Goal: Navigation & Orientation: Find specific page/section

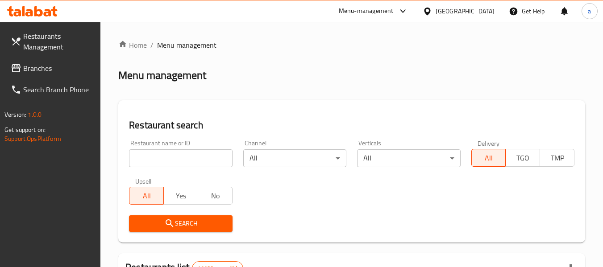
click at [28, 59] on link "Branches" at bounding box center [52, 68] width 97 height 21
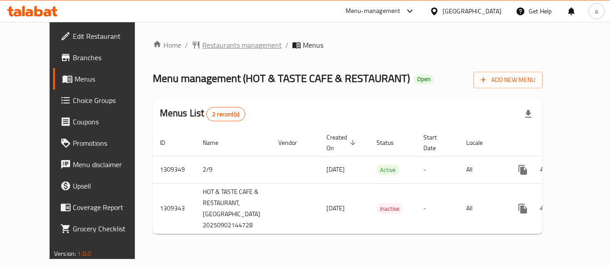
click at [203, 46] on span "Restaurants management" at bounding box center [241, 45] width 79 height 11
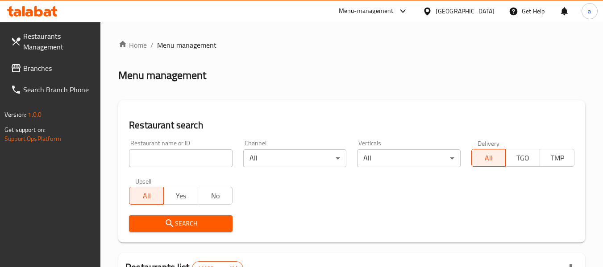
click at [39, 74] on span "Branches" at bounding box center [58, 68] width 71 height 11
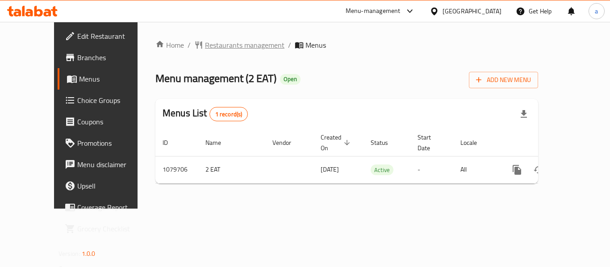
click at [205, 50] on span "Restaurants management" at bounding box center [244, 45] width 79 height 11
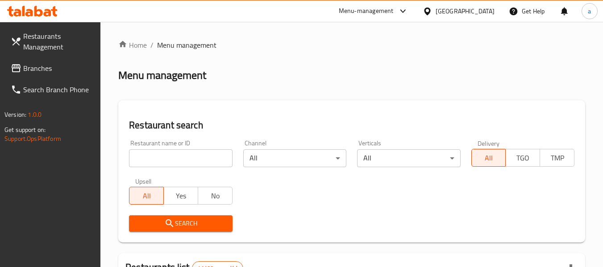
click at [47, 73] on span "Branches" at bounding box center [58, 68] width 71 height 11
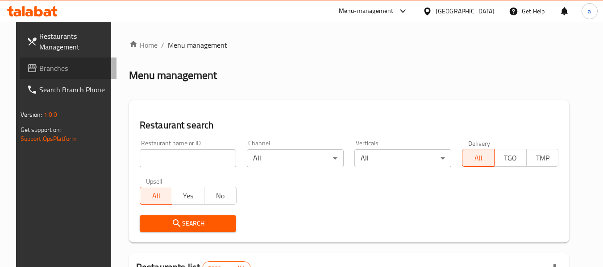
click at [39, 67] on span "Branches" at bounding box center [74, 68] width 71 height 11
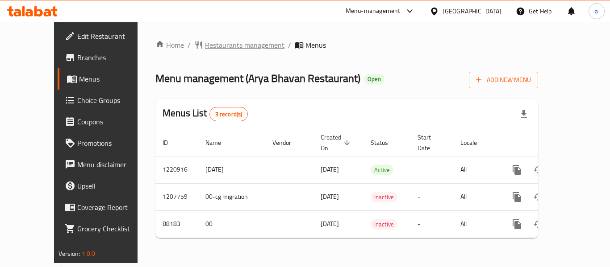
click at [210, 50] on span "Restaurants management" at bounding box center [244, 45] width 79 height 11
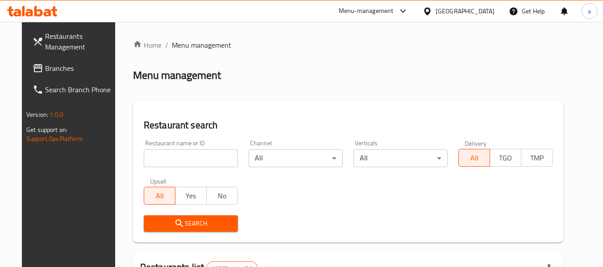
click at [59, 71] on span "Branches" at bounding box center [80, 68] width 71 height 11
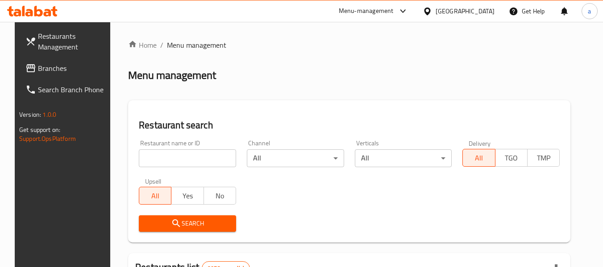
click at [54, 74] on link "Branches" at bounding box center [66, 68] width 97 height 21
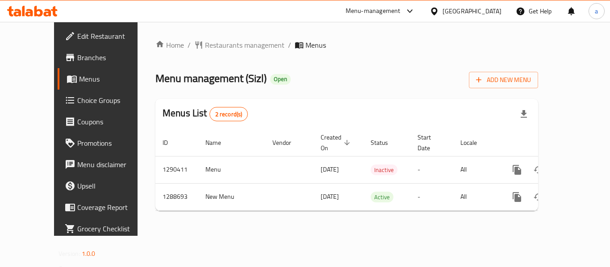
click at [202, 38] on div "Home / Restaurants management / Menus Menu management ( Sizl ) Open Add New Men…" at bounding box center [346, 129] width 418 height 214
click at [205, 50] on span "Restaurants management" at bounding box center [244, 45] width 79 height 11
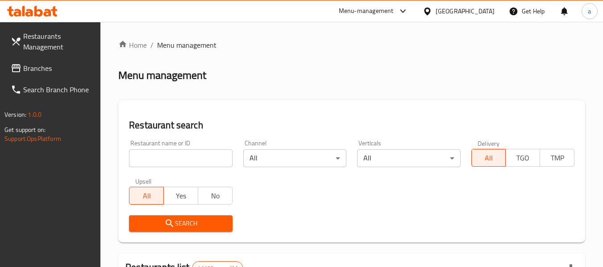
click at [49, 67] on span "Branches" at bounding box center [58, 68] width 71 height 11
